Goal: Task Accomplishment & Management: Manage account settings

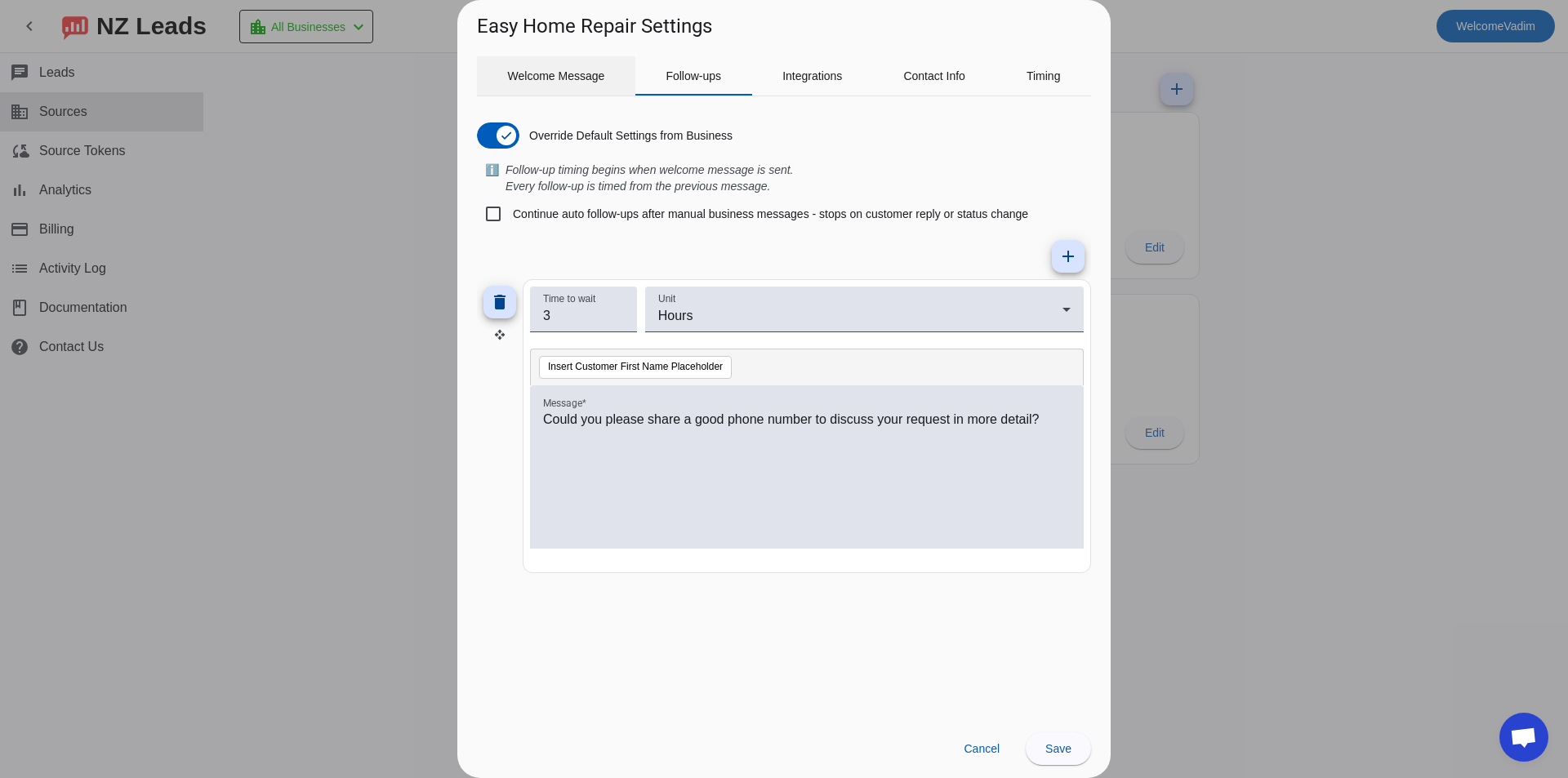
click at [562, 70] on span "Welcome Message" at bounding box center [556, 76] width 97 height 12
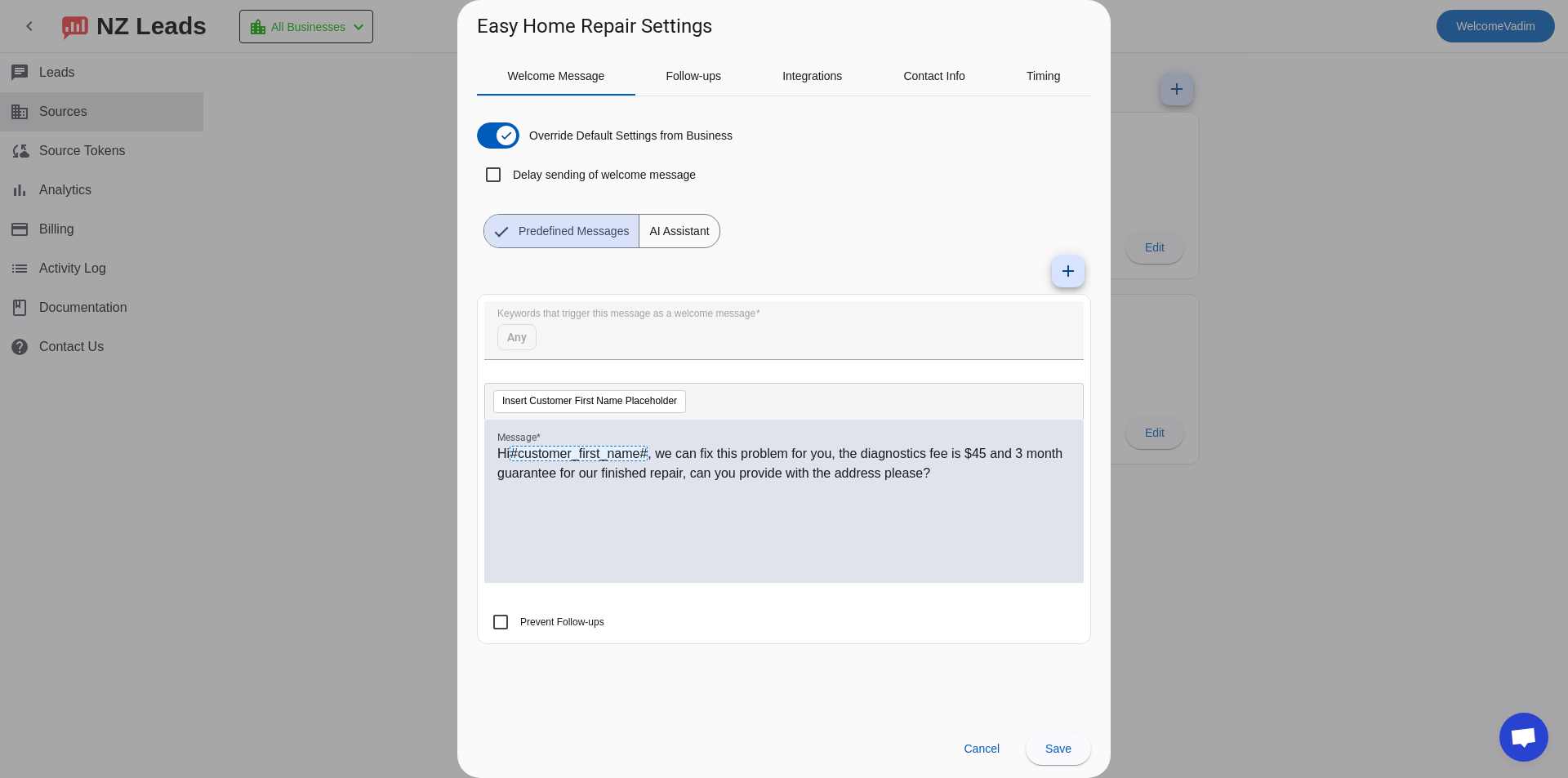
click at [516, 339] on mat-form-field "Keywords that trigger this message as a welcome message Any" at bounding box center [784, 338] width 599 height 75
click at [527, 339] on mat-form-field "Keywords that trigger this message as a welcome message Any" at bounding box center [784, 338] width 599 height 75
click at [526, 339] on mat-form-field "Keywords that trigger this message as a welcome message Any" at bounding box center [784, 338] width 599 height 75
click at [1071, 285] on span at bounding box center [1068, 271] width 39 height 39
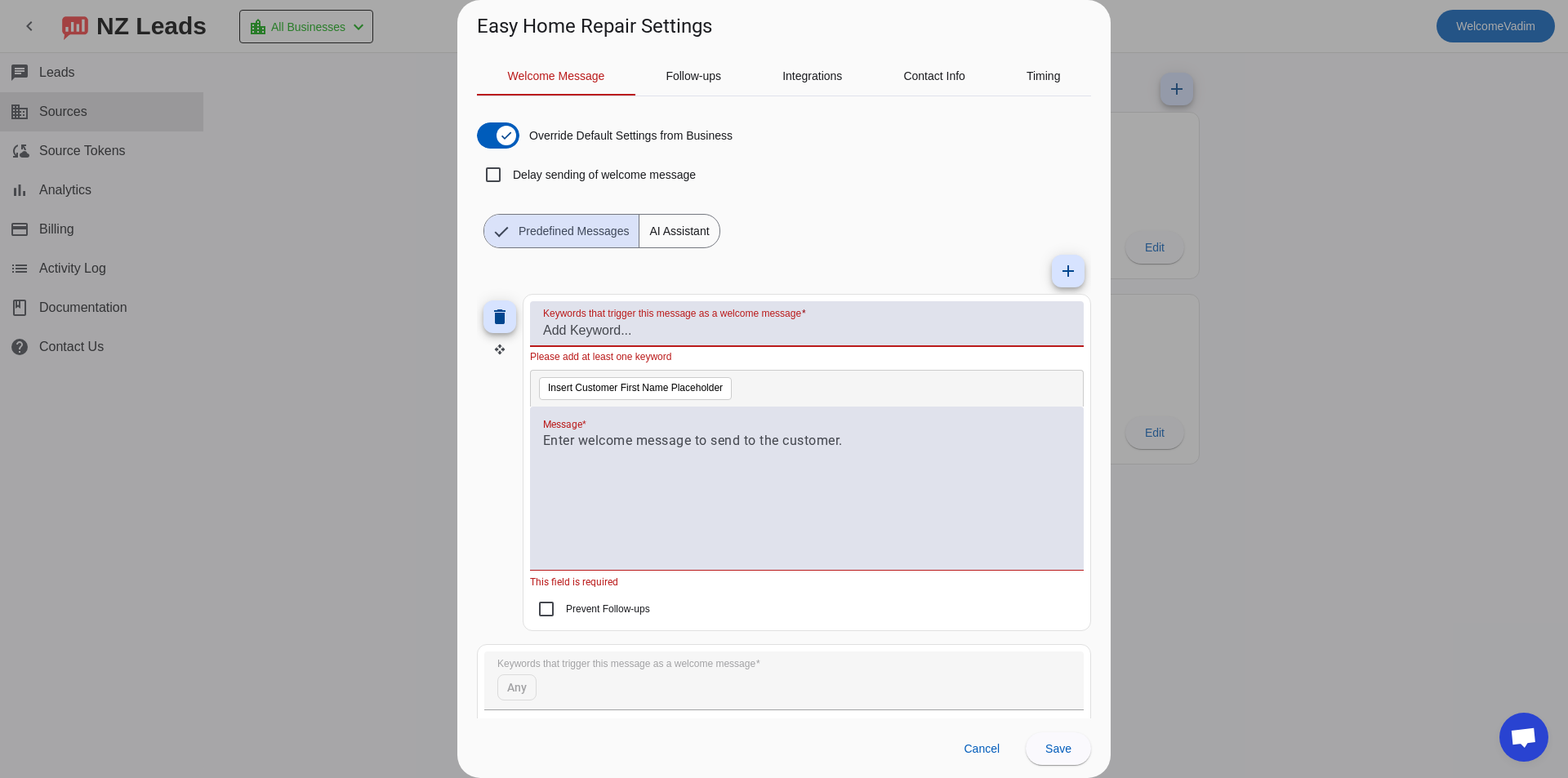
click at [646, 334] on input "Keywords that trigger this message as a welcome message" at bounding box center [807, 330] width 527 height 20
type input "install"
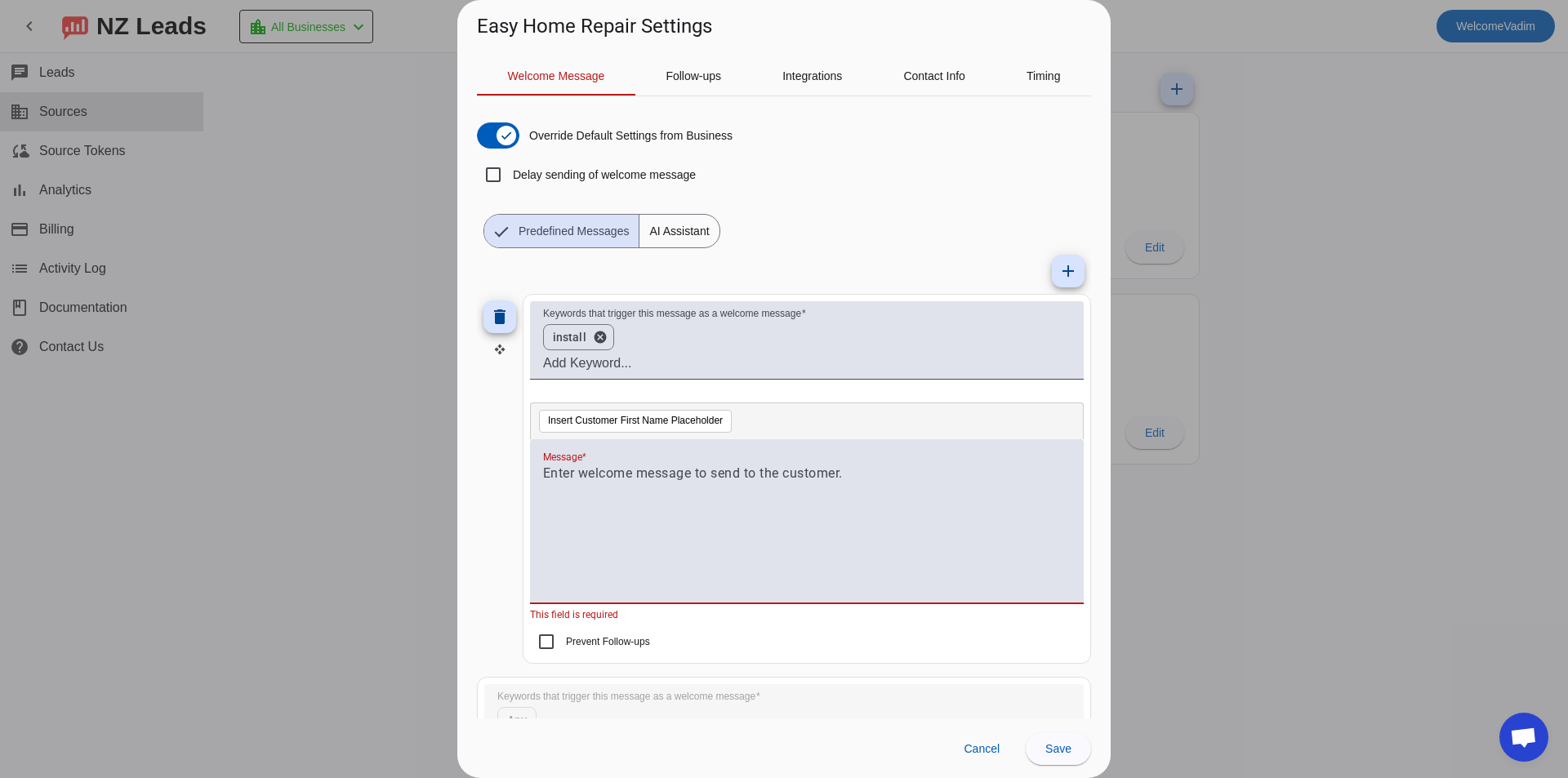
click at [849, 472] on div at bounding box center [807, 530] width 527 height 133
click at [733, 502] on div at bounding box center [807, 530] width 527 height 133
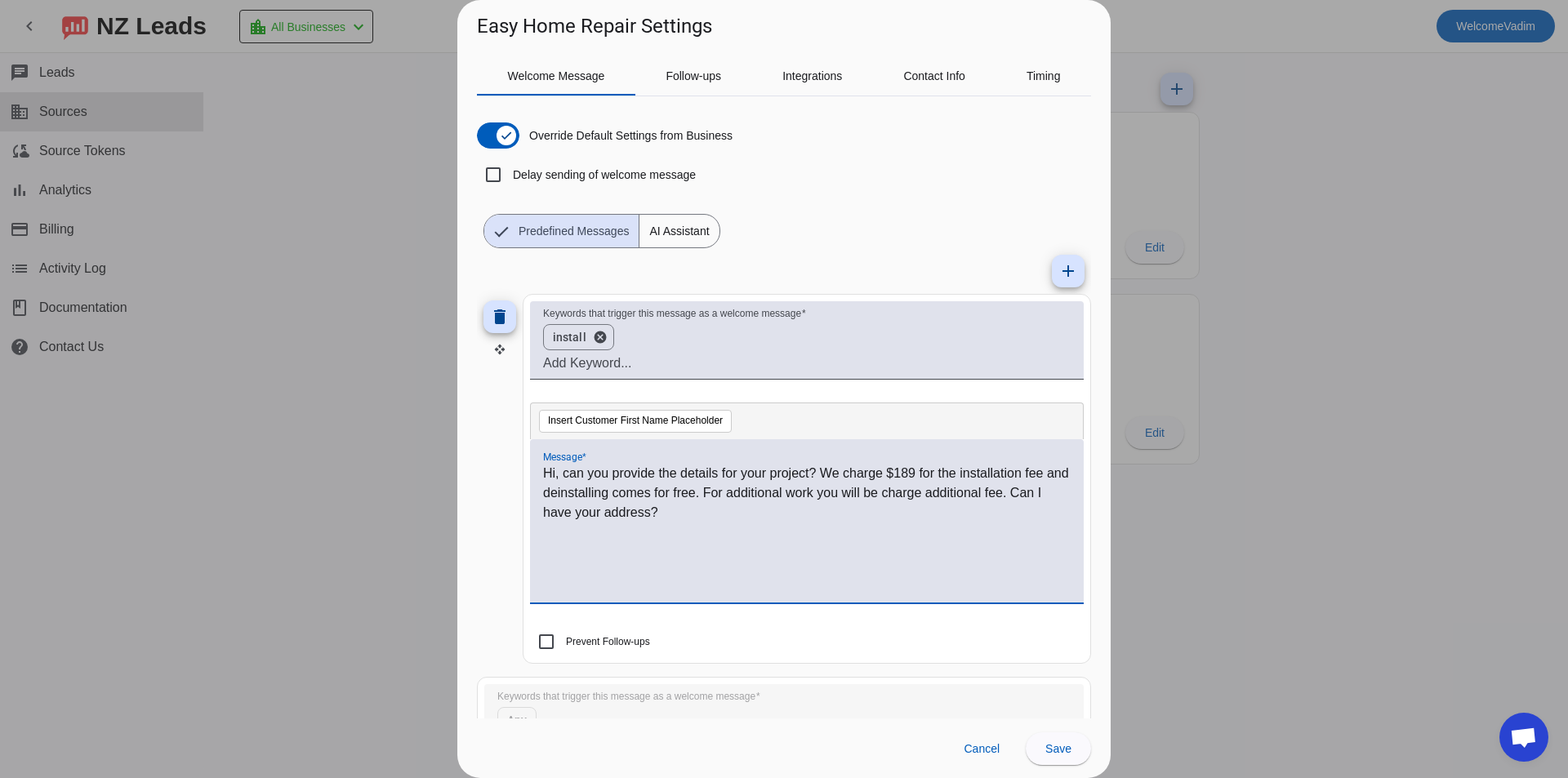
click at [746, 640] on mat-checkbox "Prevent Follow-ups" at bounding box center [807, 641] width 554 height 17
click at [1057, 742] on span "Save" at bounding box center [1058, 749] width 26 height 13
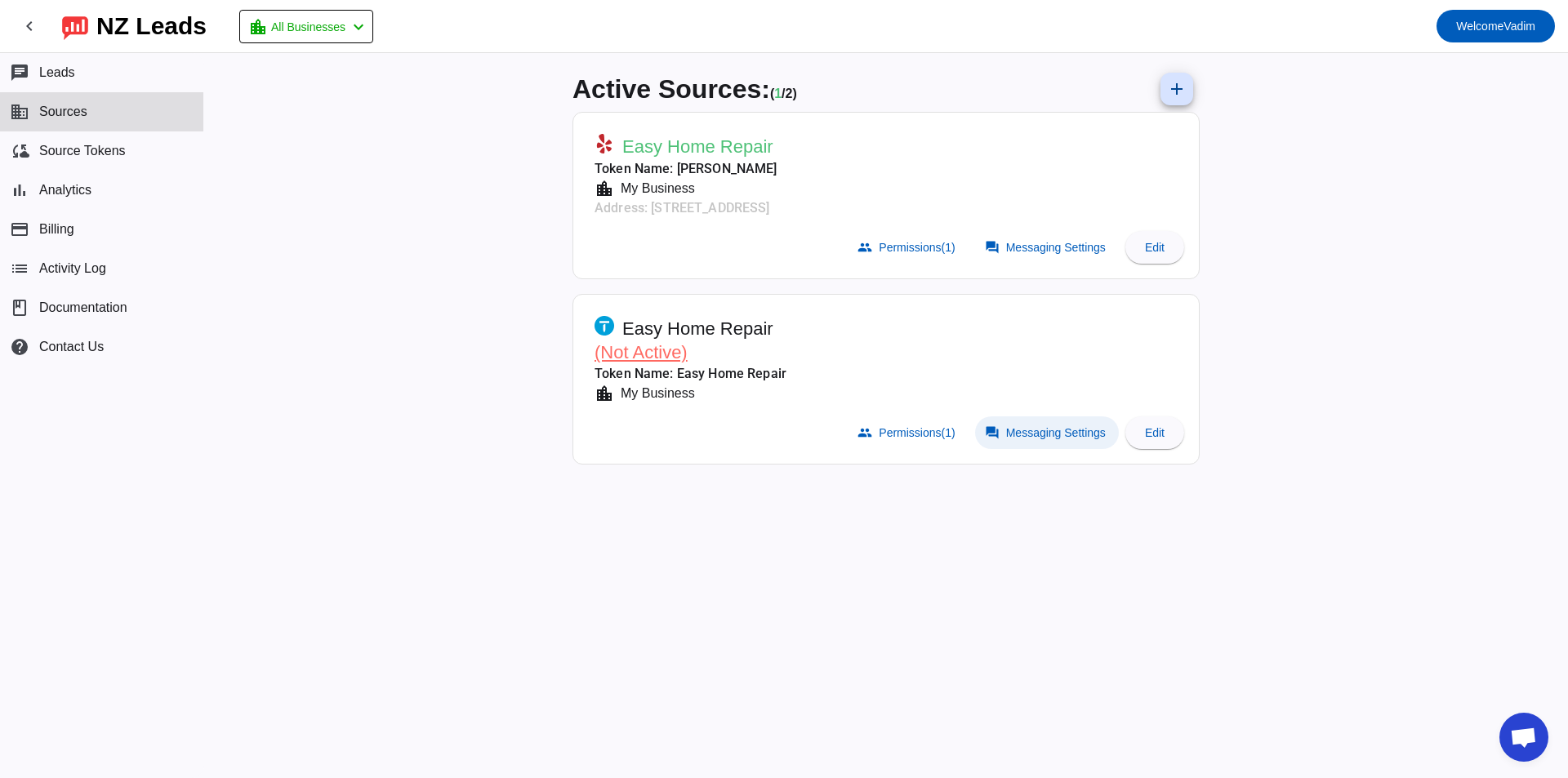
click at [1019, 437] on span "Messaging Settings" at bounding box center [1056, 433] width 100 height 13
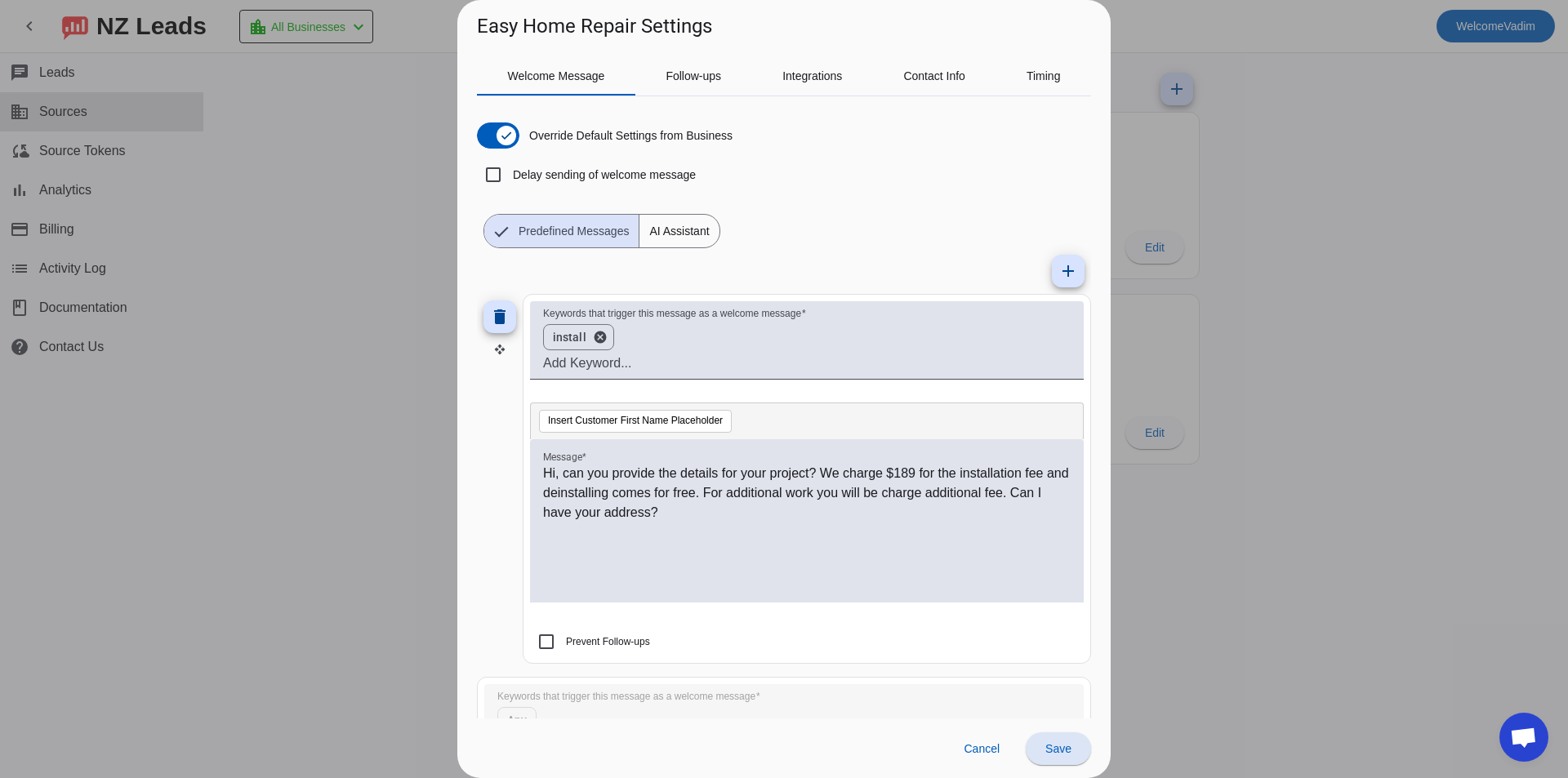
drag, startPoint x: 1063, startPoint y: 750, endPoint x: 1006, endPoint y: 703, distance: 73.9
click at [1063, 750] on span "Save" at bounding box center [1058, 749] width 26 height 13
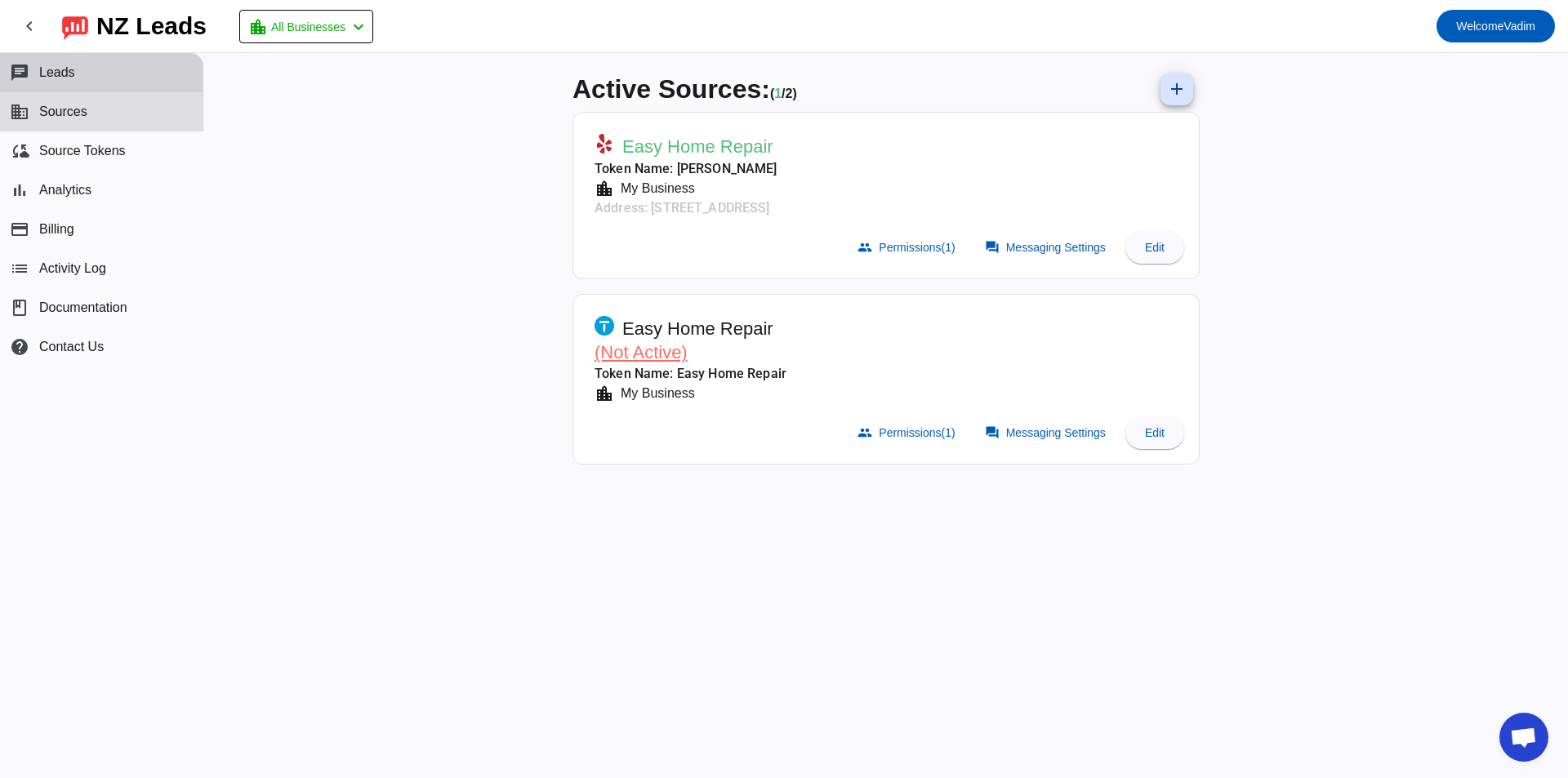
click at [79, 69] on button "chat Leads" at bounding box center [102, 73] width 203 height 39
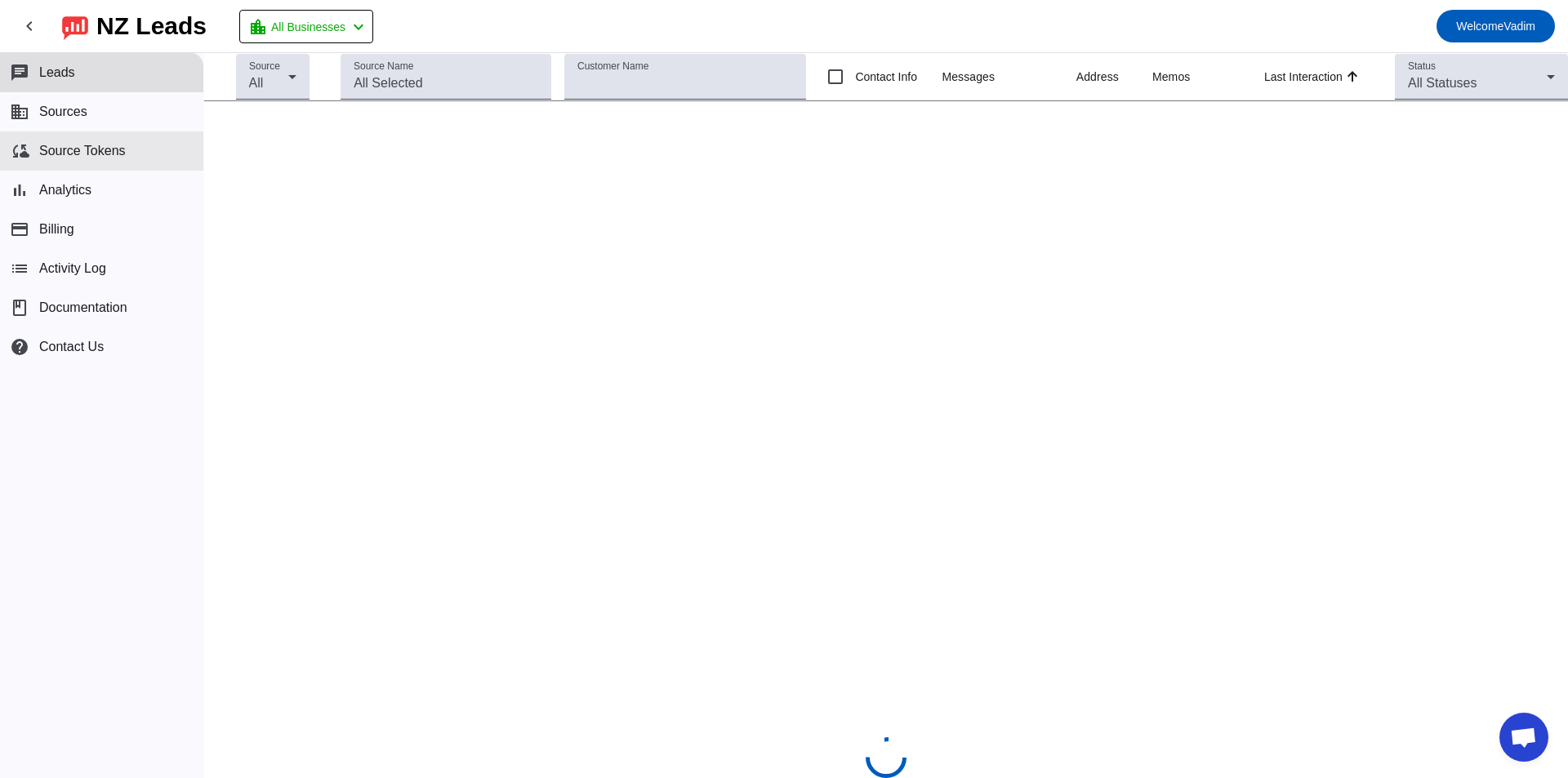
click at [48, 155] on span "Source Tokens" at bounding box center [82, 150] width 86 height 15
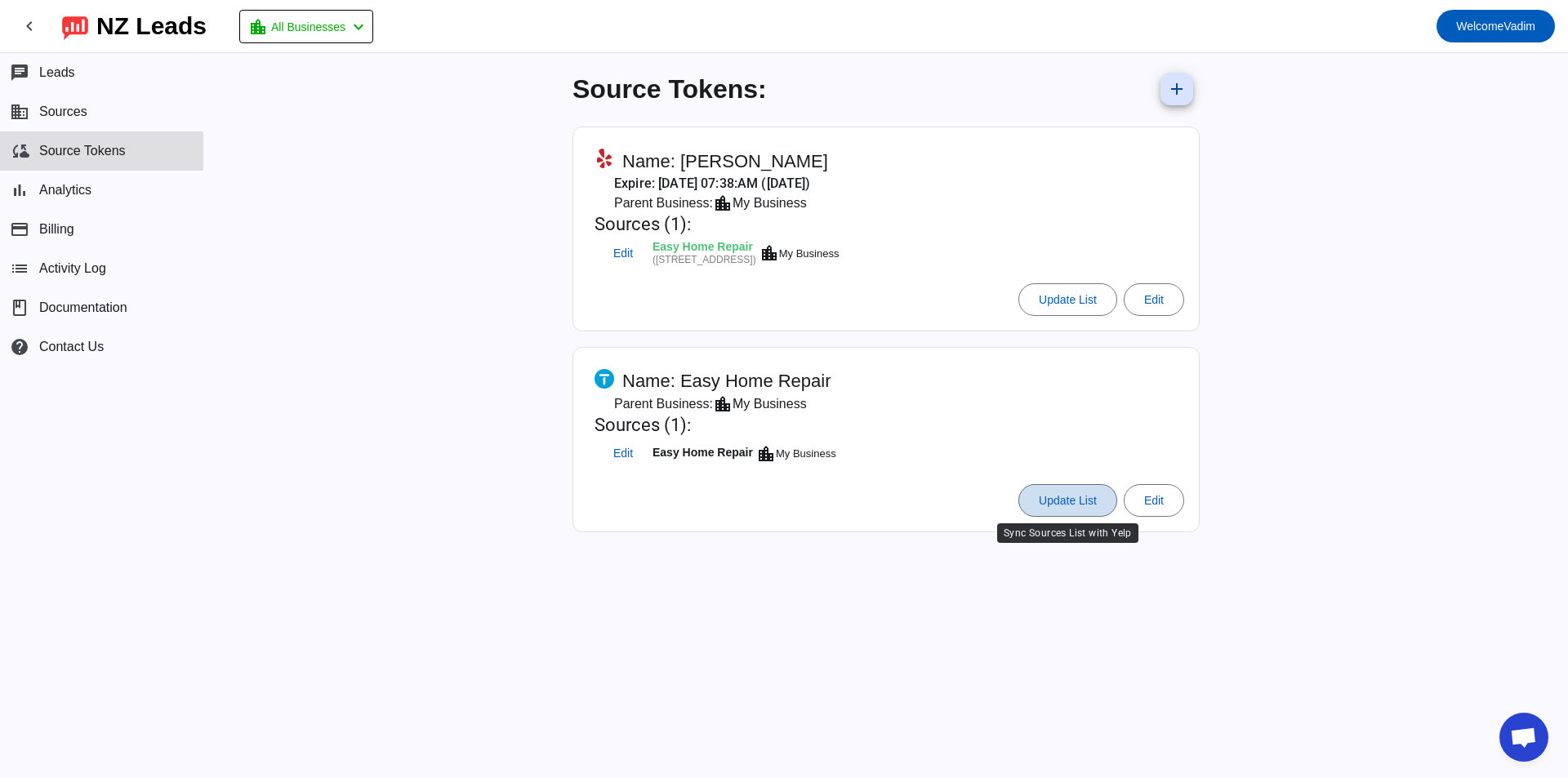
click at [1071, 505] on span "Update List" at bounding box center [1067, 500] width 58 height 13
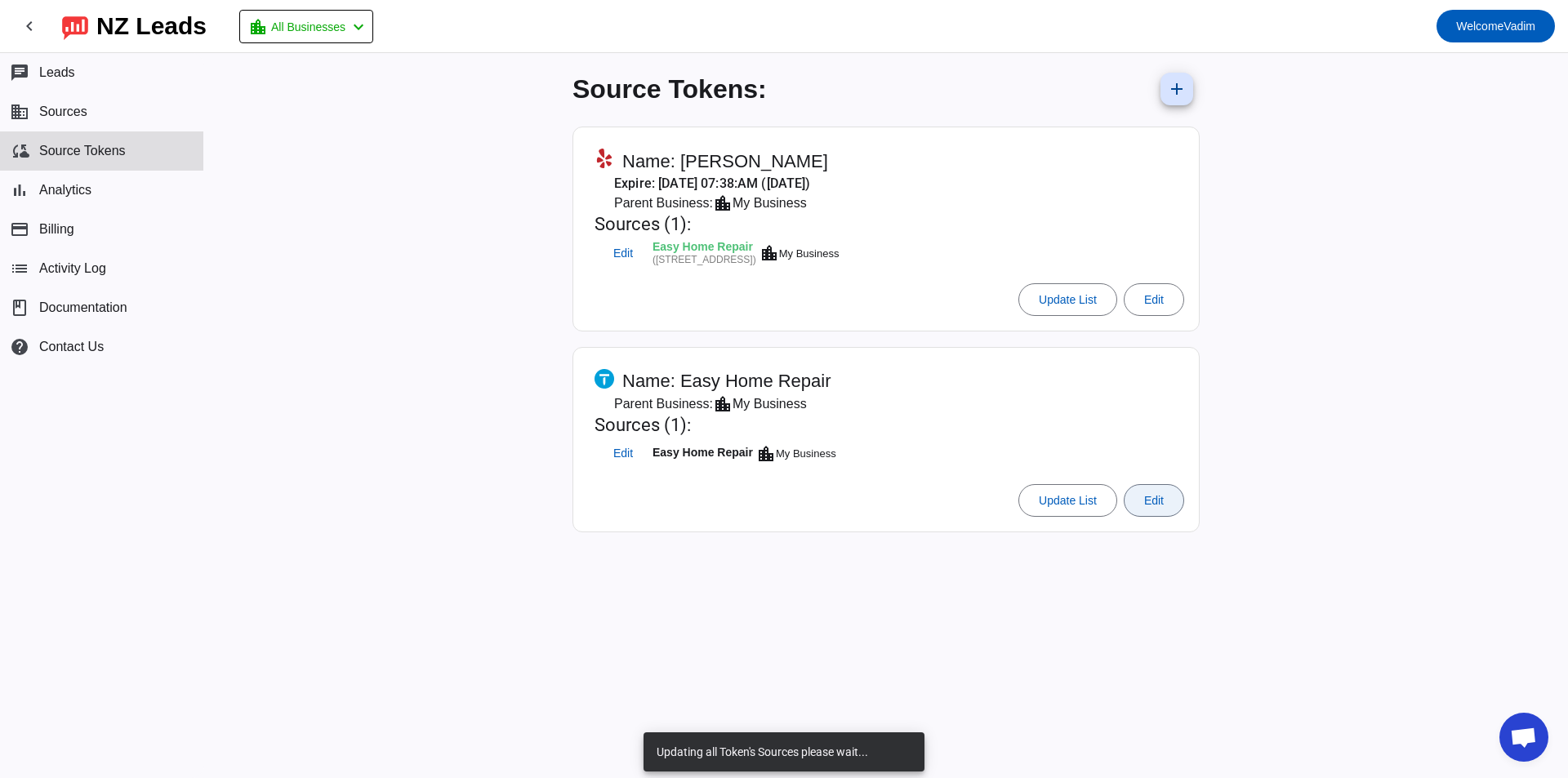
click at [1160, 500] on span "Edit" at bounding box center [1154, 500] width 20 height 13
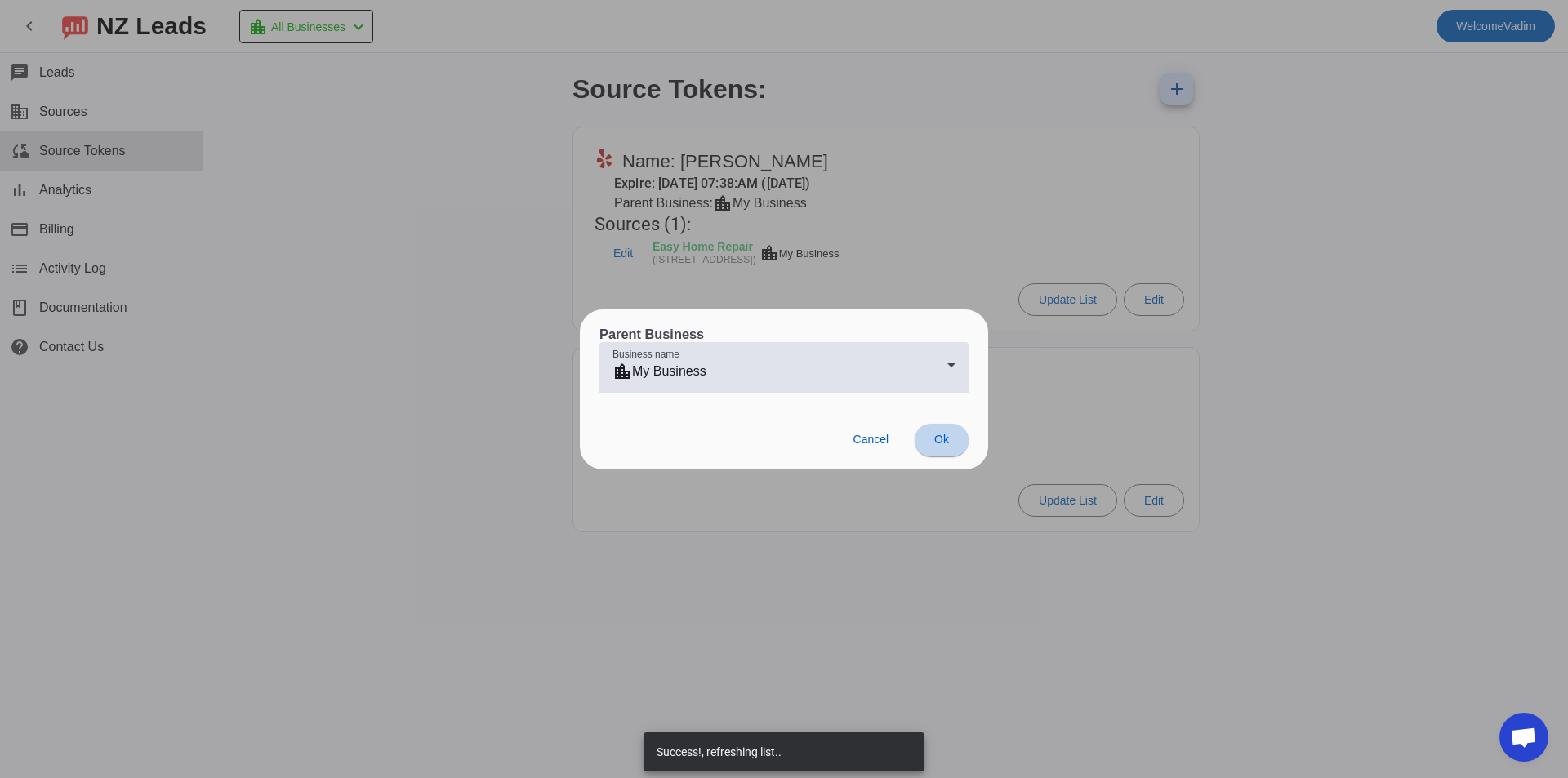
drag, startPoint x: 946, startPoint y: 432, endPoint x: 904, endPoint y: 425, distance: 42.6
click at [946, 436] on button "Ok" at bounding box center [941, 440] width 54 height 33
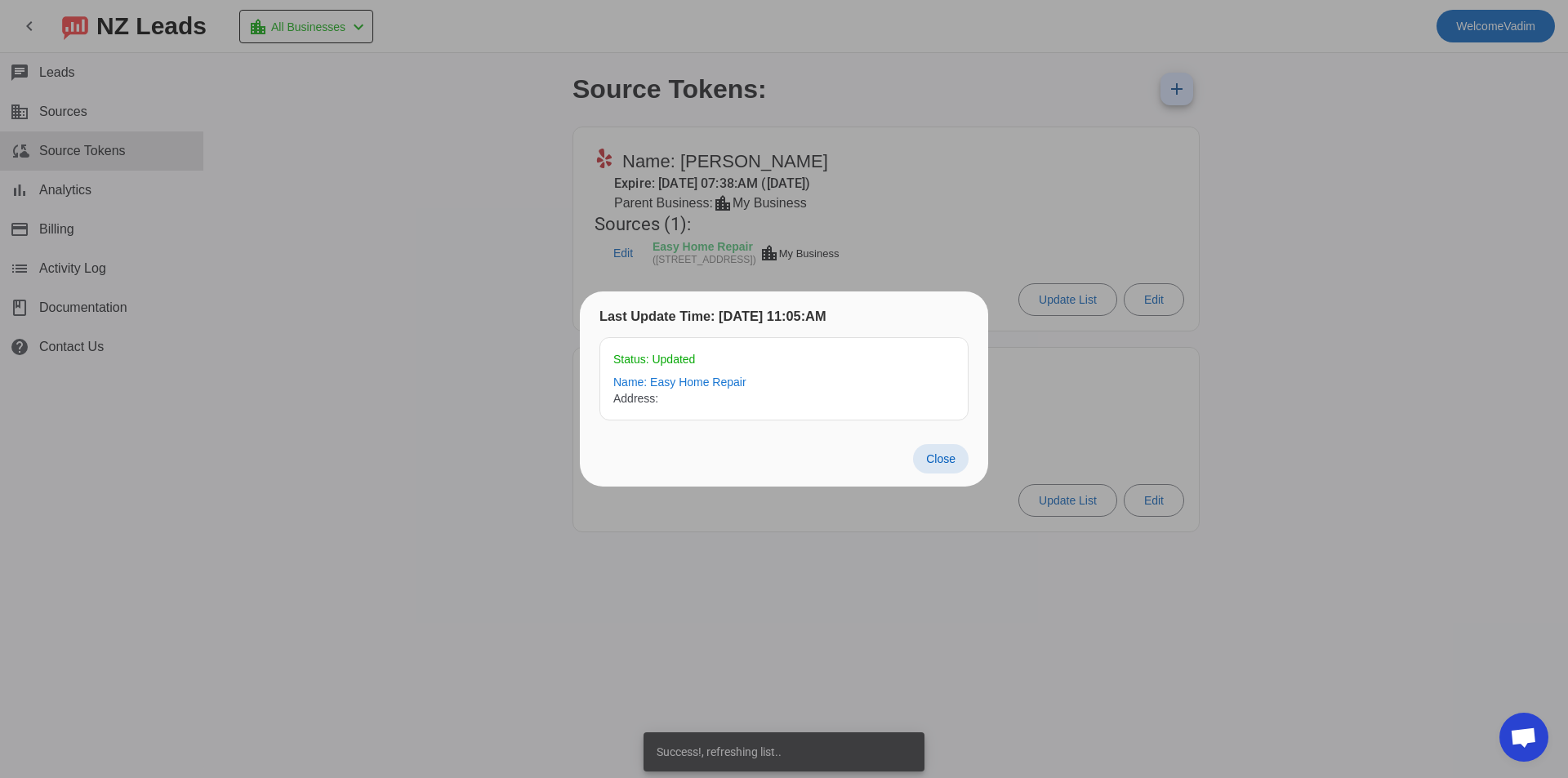
click at [93, 107] on div at bounding box center [784, 389] width 1568 height 778
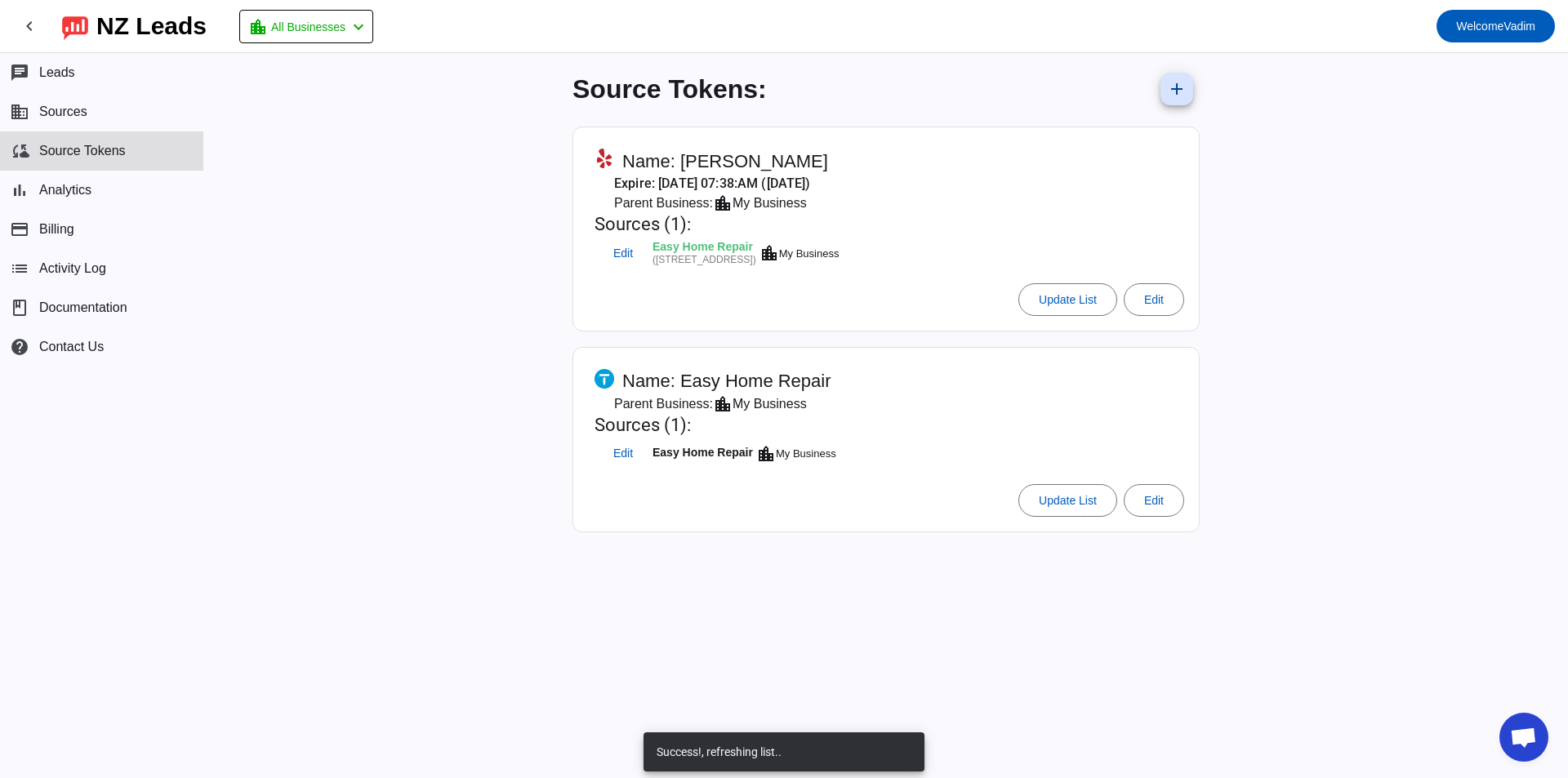
click at [93, 107] on button "business Sources" at bounding box center [102, 112] width 203 height 39
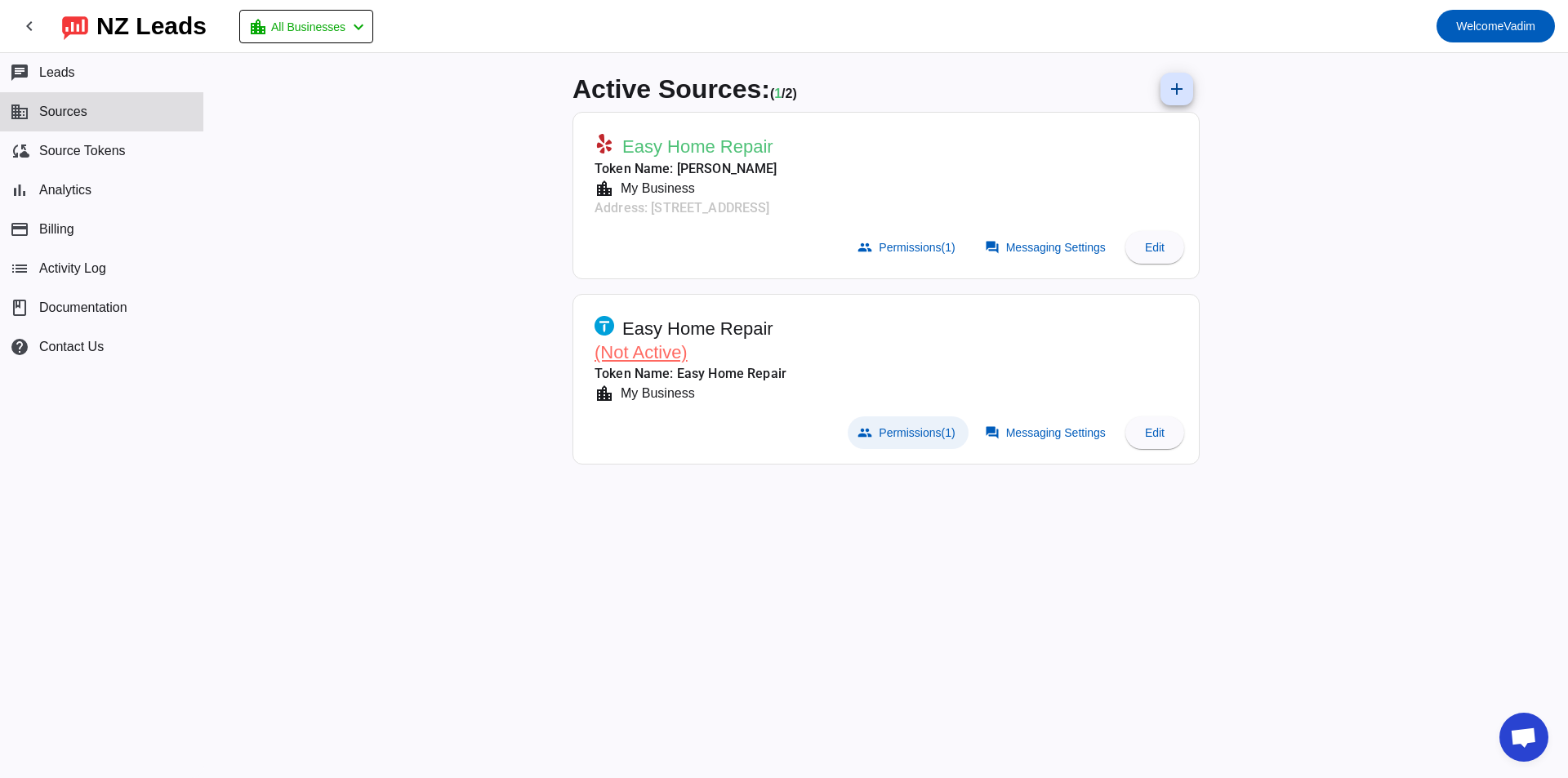
click at [851, 422] on span at bounding box center [907, 433] width 120 height 33
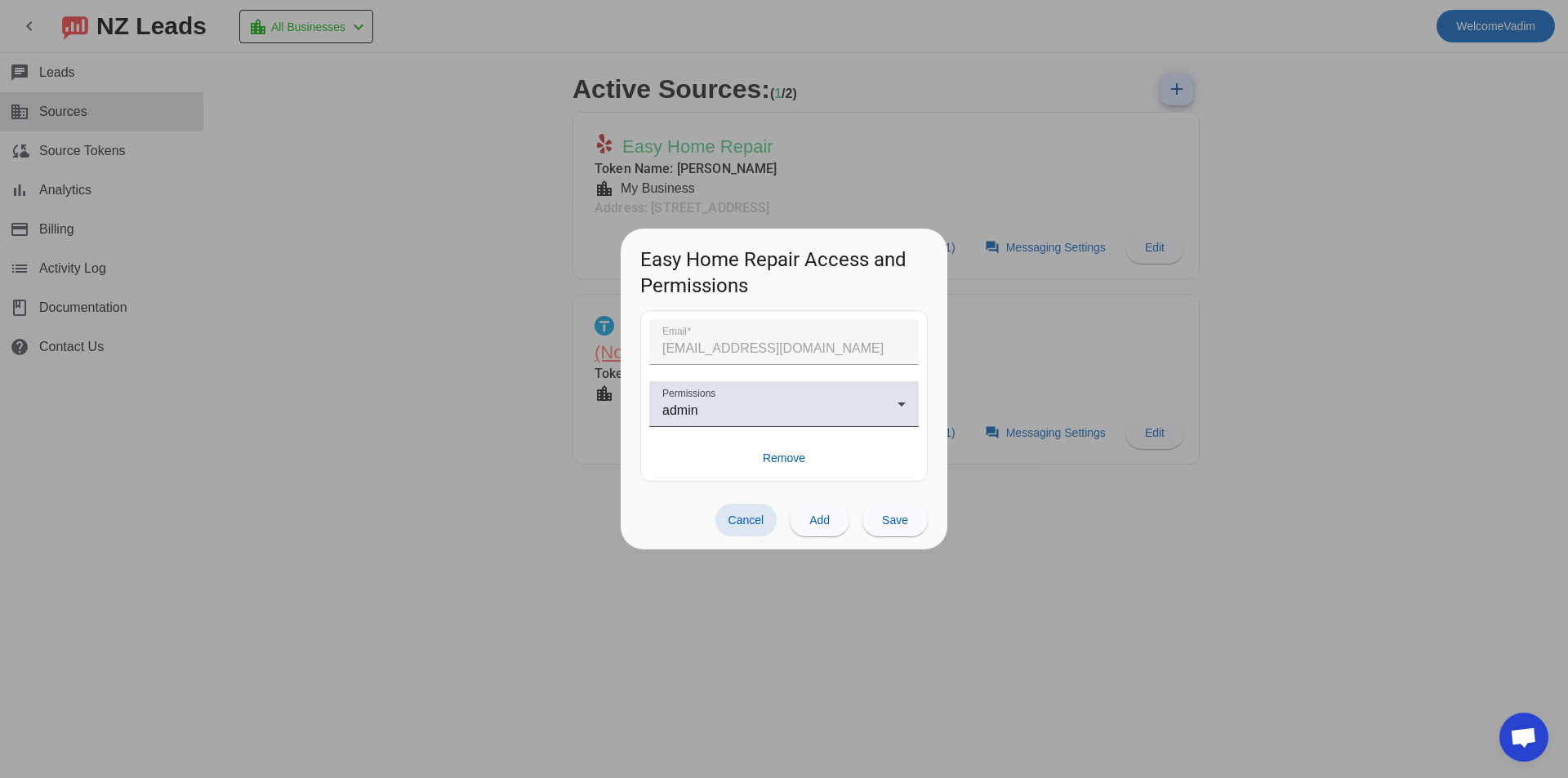
click at [760, 525] on span "Cancel" at bounding box center [746, 520] width 36 height 13
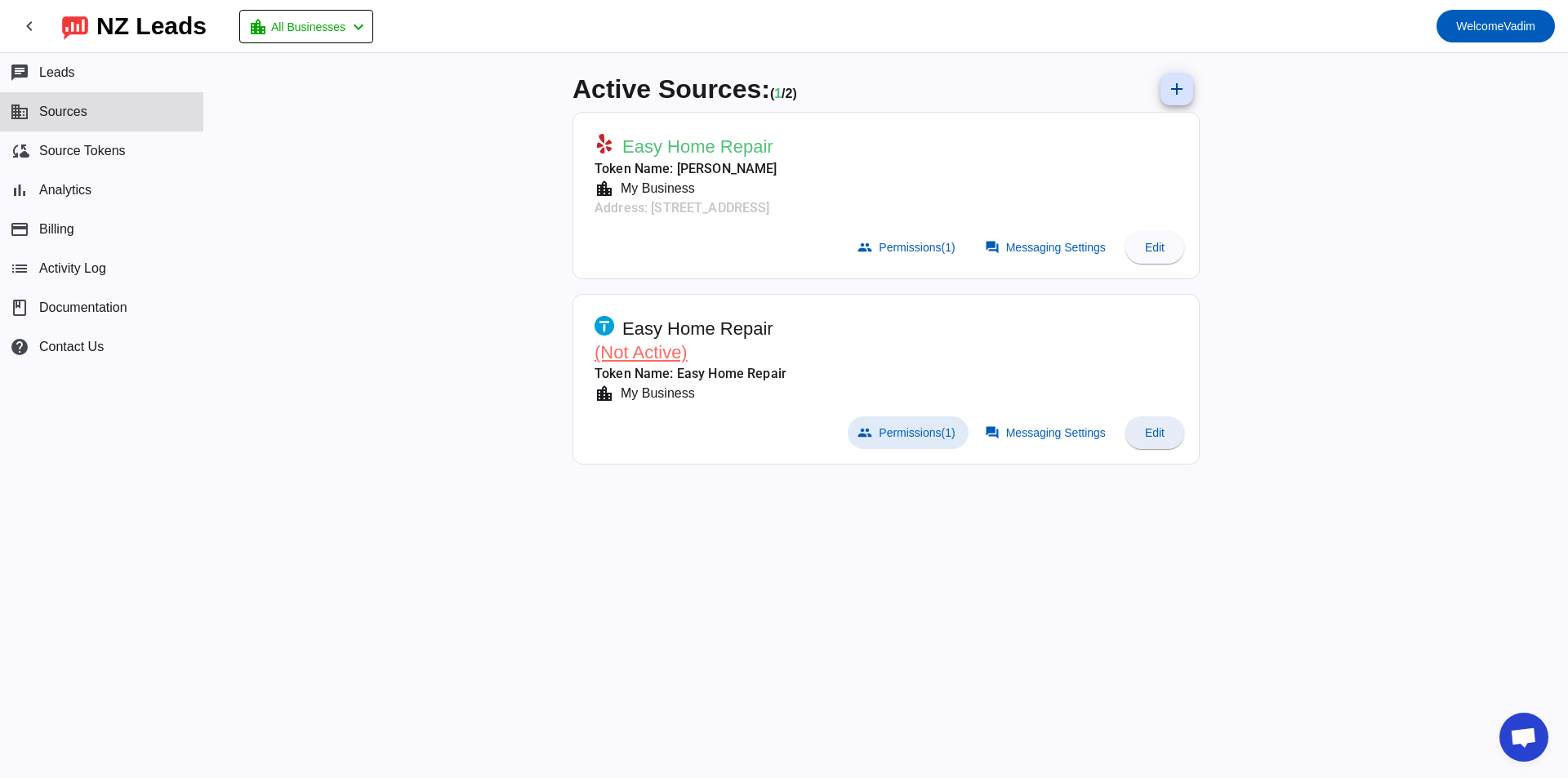
click at [1157, 441] on span at bounding box center [1155, 433] width 59 height 39
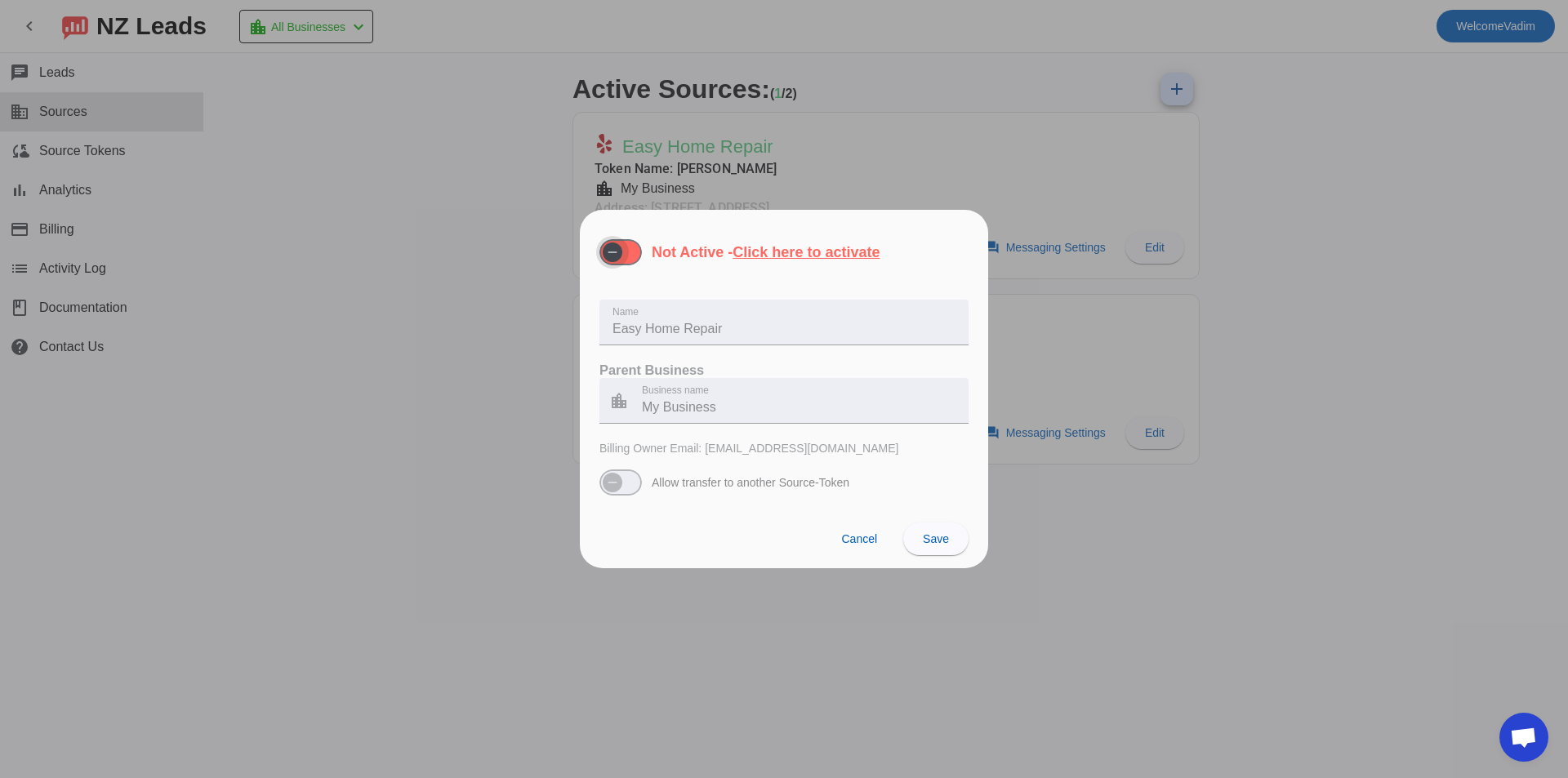
click at [603, 246] on span "button" at bounding box center [613, 252] width 20 height 20
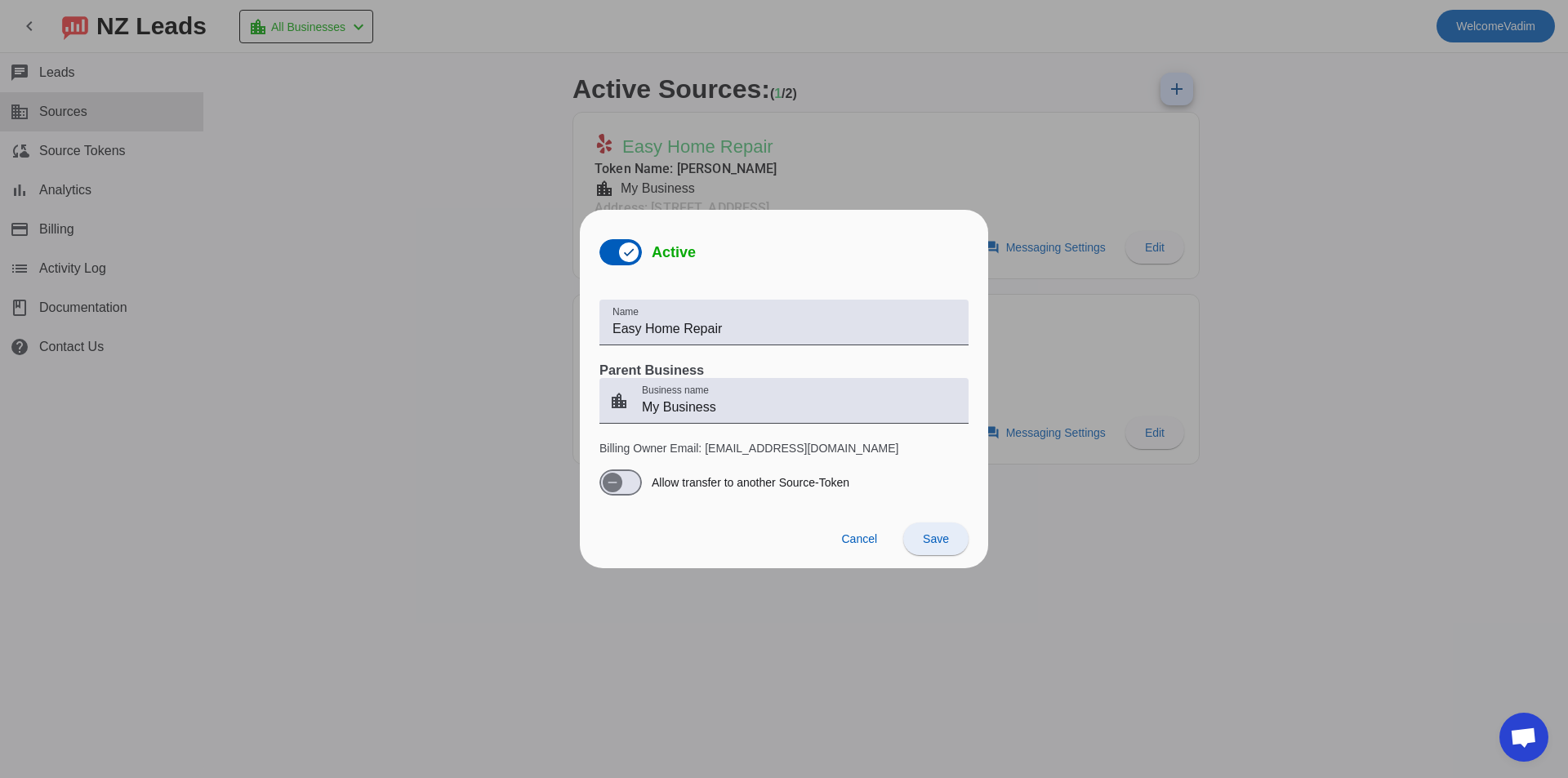
click at [939, 547] on span at bounding box center [935, 539] width 65 height 39
click at [934, 531] on div "Cancel Save" at bounding box center [784, 538] width 409 height 60
